Goal: Book appointment/travel/reservation

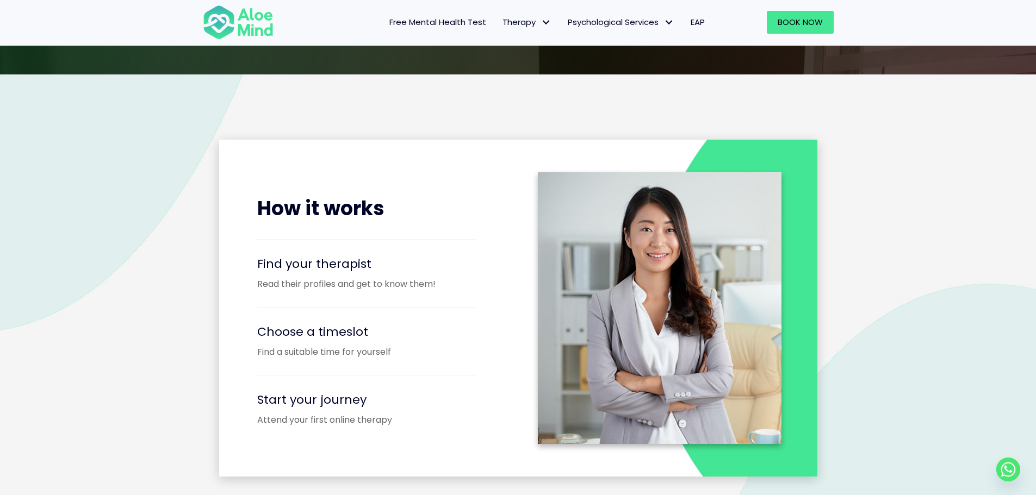
scroll to position [1305, 0]
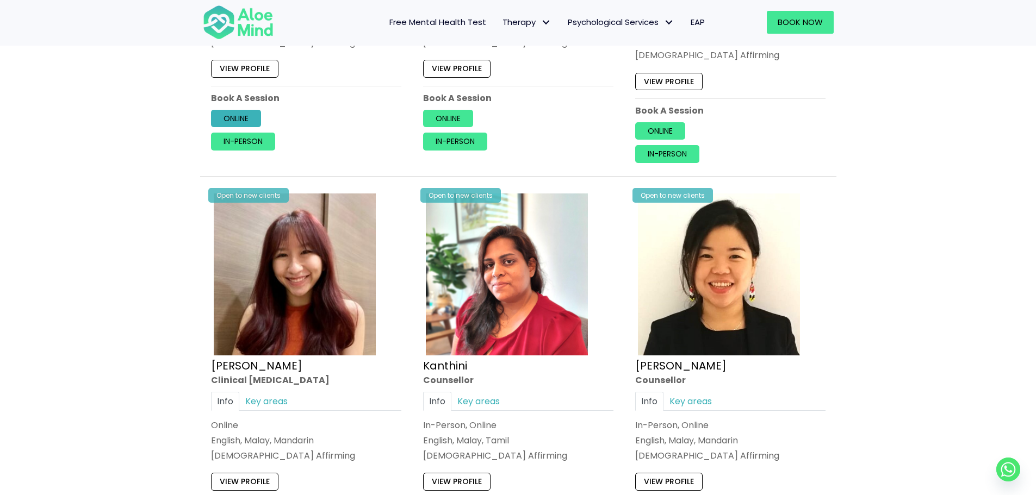
scroll to position [2066, 0]
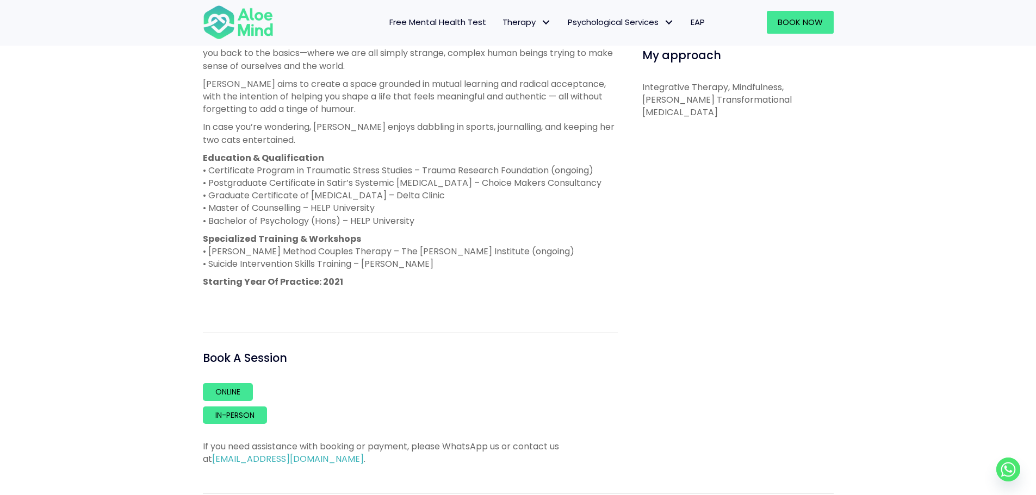
scroll to position [761, 0]
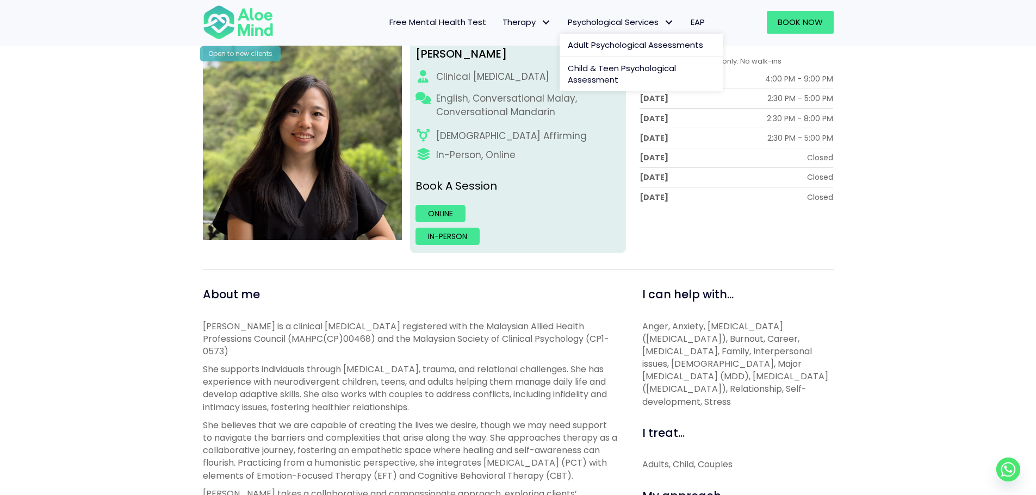
scroll to position [217, 0]
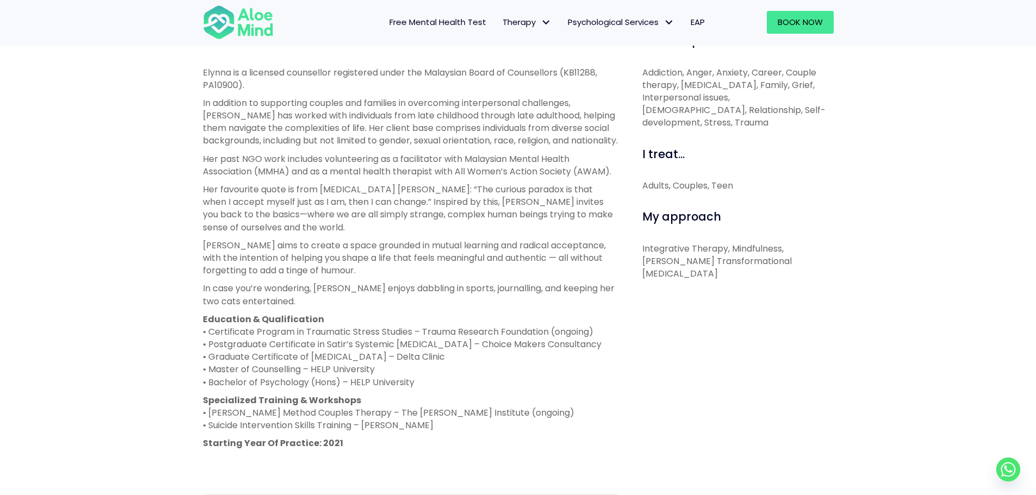
scroll to position [378, 0]
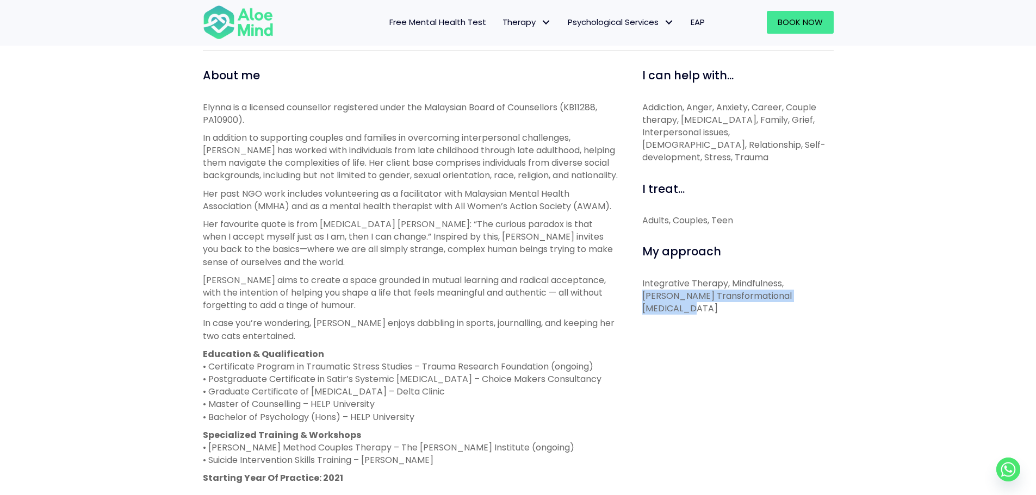
drag, startPoint x: 798, startPoint y: 283, endPoint x: 787, endPoint y: 269, distance: 17.5
click at [787, 277] on p "Integrative Therapy, Mindfulness, [PERSON_NAME] Transformational [MEDICAL_DATA]" at bounding box center [737, 296] width 191 height 38
copy p "Satir’s Transformational [MEDICAL_DATA]"
click at [124, 186] on div "Elynna Open to new clients Elynna Counsellor English, Mandarin, Conversational …" at bounding box center [518, 251] width 1036 height 931
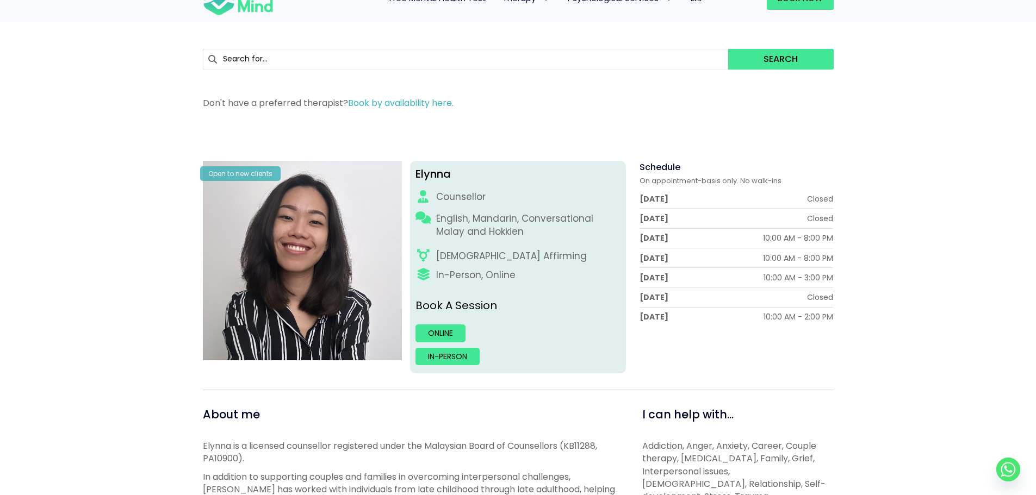
scroll to position [0, 0]
